Goal: Contribute content

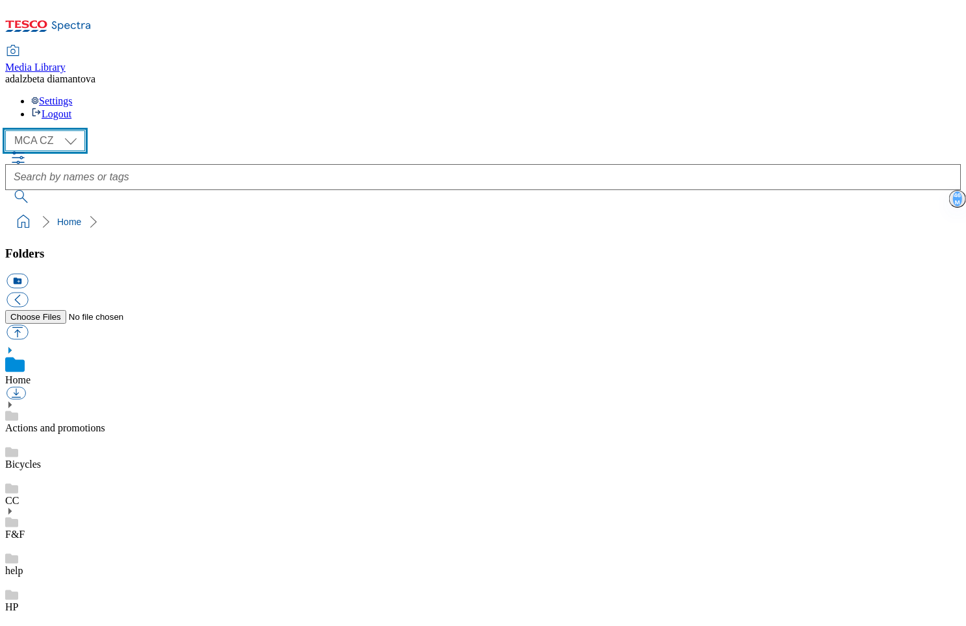
click at [71, 130] on select "MCA CZ MCA HU MCA SK" at bounding box center [45, 140] width 80 height 21
select select "flare-mca-sk"
click at [9, 130] on select "MCA CZ MCA HU MCA SK" at bounding box center [45, 140] width 80 height 21
click at [31, 375] on link "Home" at bounding box center [17, 380] width 25 height 11
click at [28, 274] on button "icon_new_folder" at bounding box center [16, 281] width 21 height 15
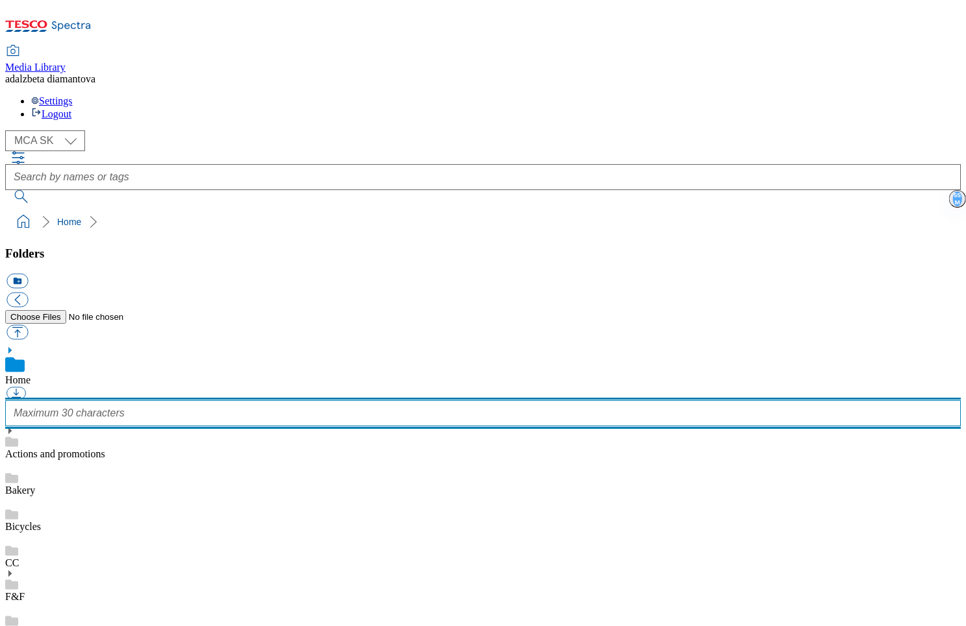
click at [102, 400] on input "text" at bounding box center [482, 413] width 955 height 26
type input "hello"
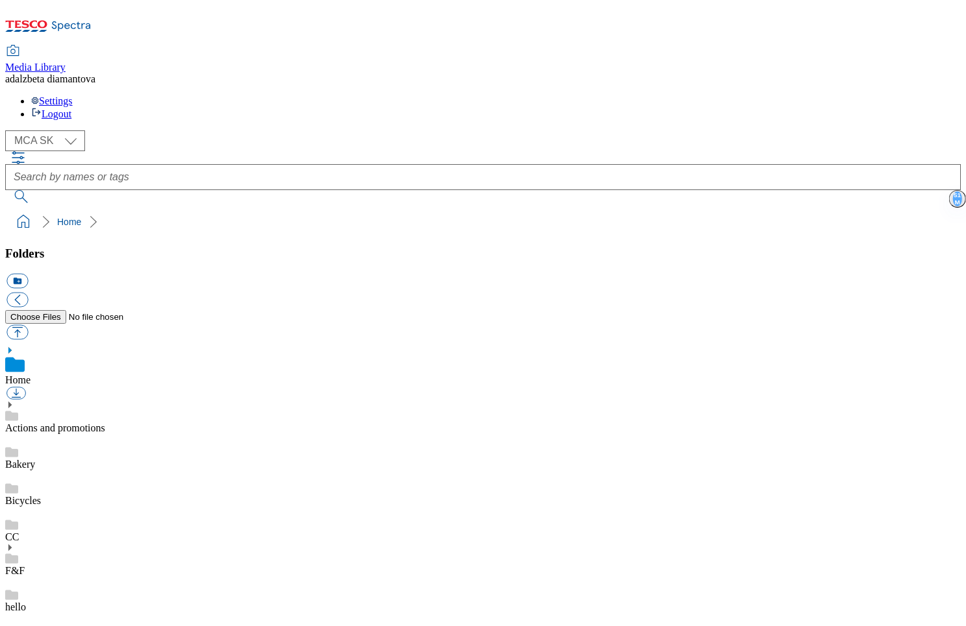
click at [26, 602] on link "hello" at bounding box center [15, 607] width 21 height 11
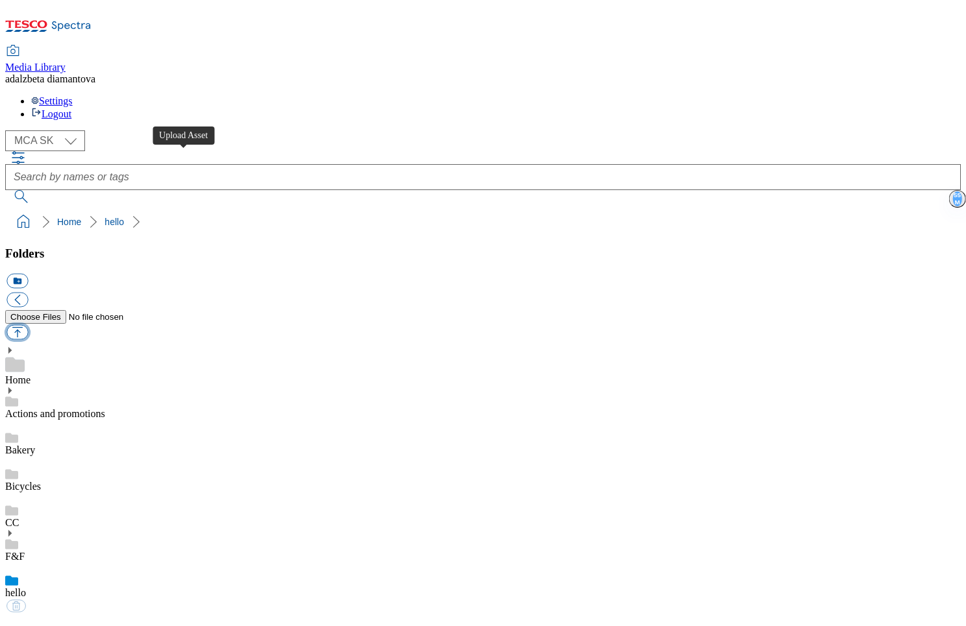
click at [28, 325] on button "button" at bounding box center [16, 332] width 21 height 15
type input "C:\fakepath\alkohol.png"
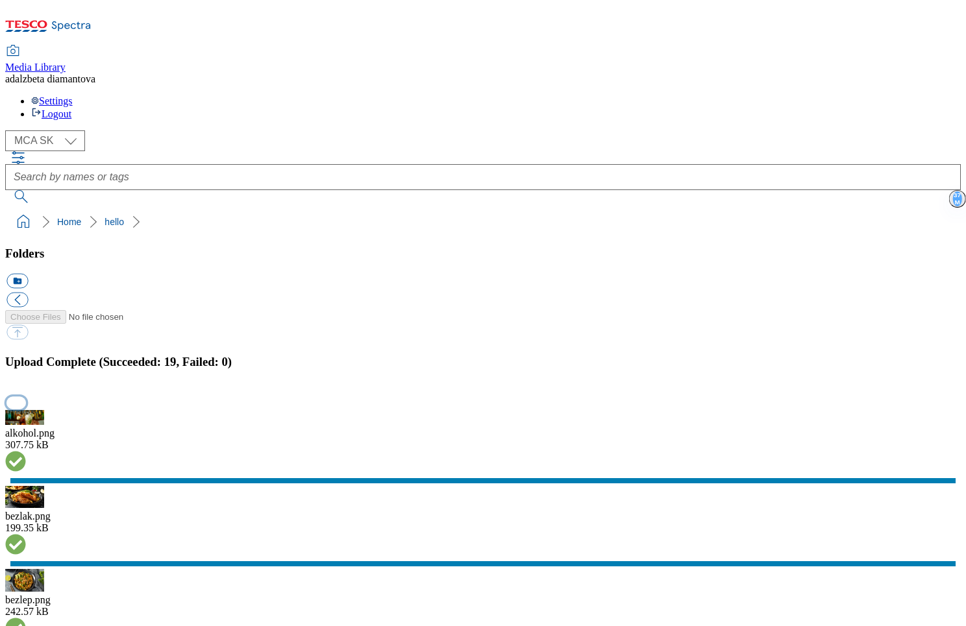
click at [26, 397] on button "button" at bounding box center [15, 403] width 19 height 12
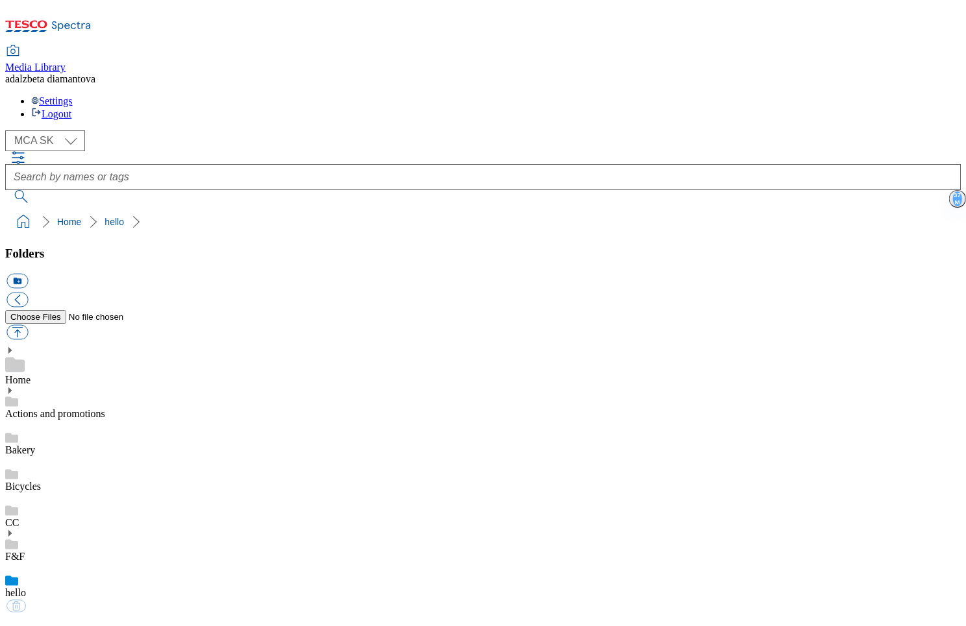
scroll to position [676, 0]
drag, startPoint x: 299, startPoint y: 445, endPoint x: 299, endPoint y: 432, distance: 12.3
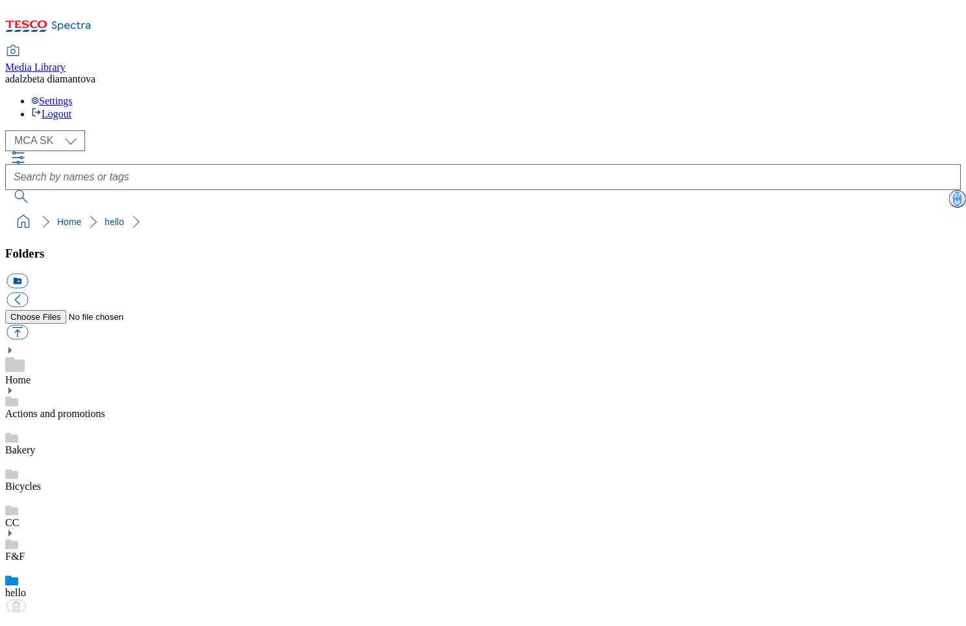
scroll to position [580, 0]
drag, startPoint x: 606, startPoint y: 351, endPoint x: 587, endPoint y: 271, distance: 82.7
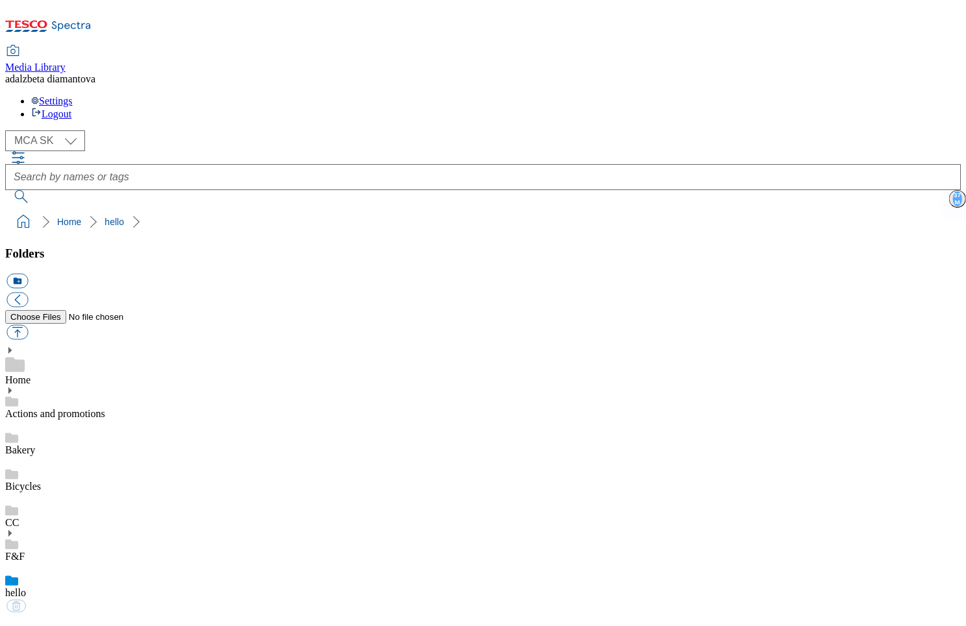
scroll to position [437, 0]
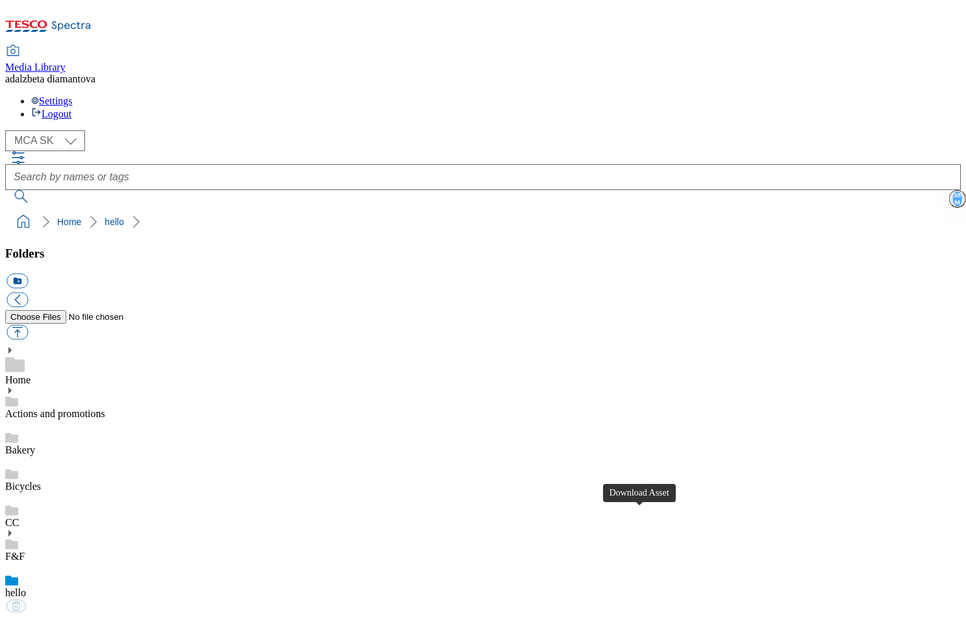
scroll to position [477, 0]
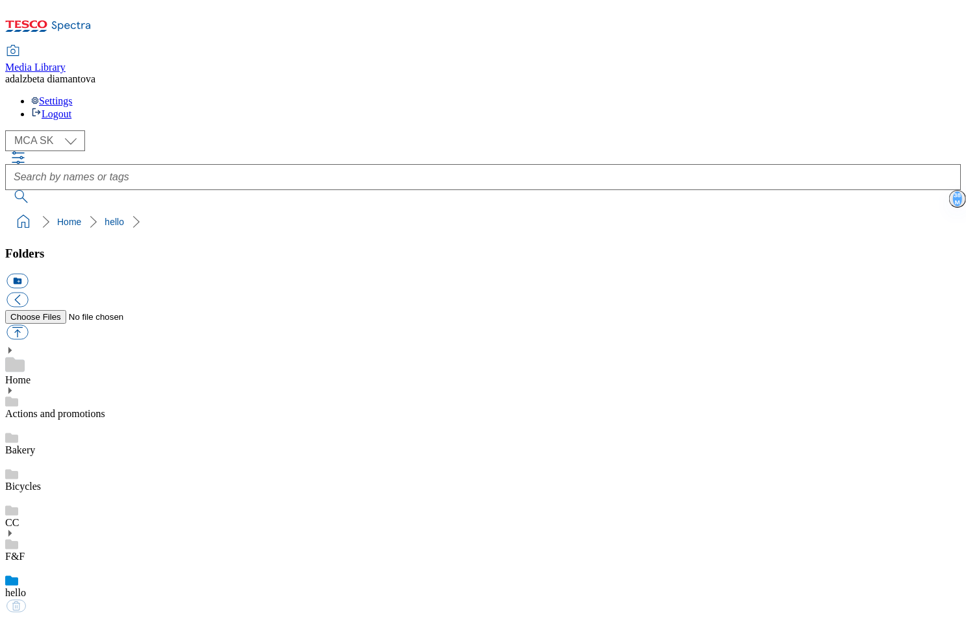
scroll to position [343, 0]
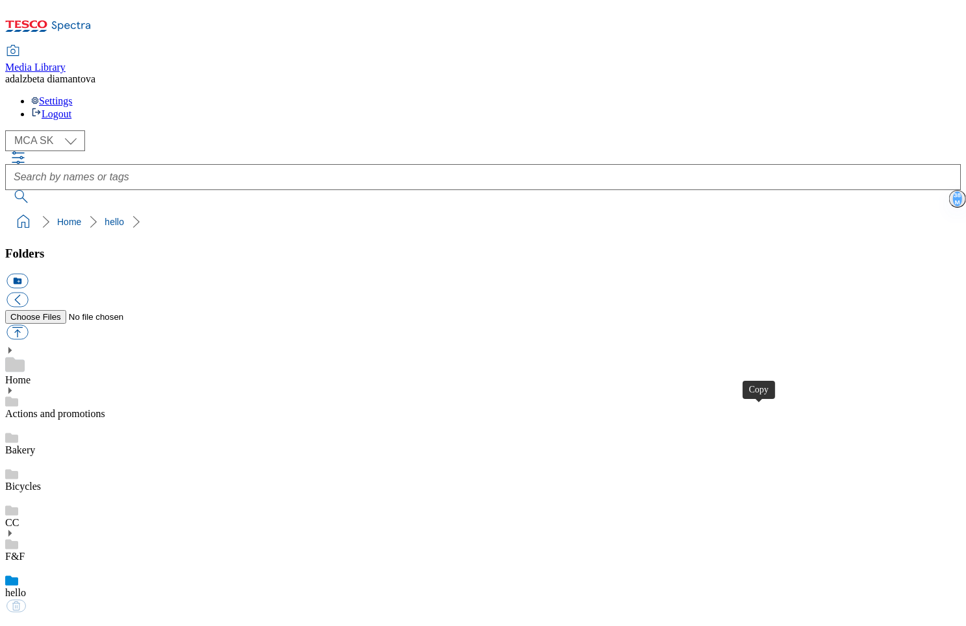
drag, startPoint x: 78, startPoint y: 315, endPoint x: 84, endPoint y: 316, distance: 6.6
click at [78, 563] on div "hello" at bounding box center [482, 581] width 955 height 36
